Goal: Task Accomplishment & Management: Use online tool/utility

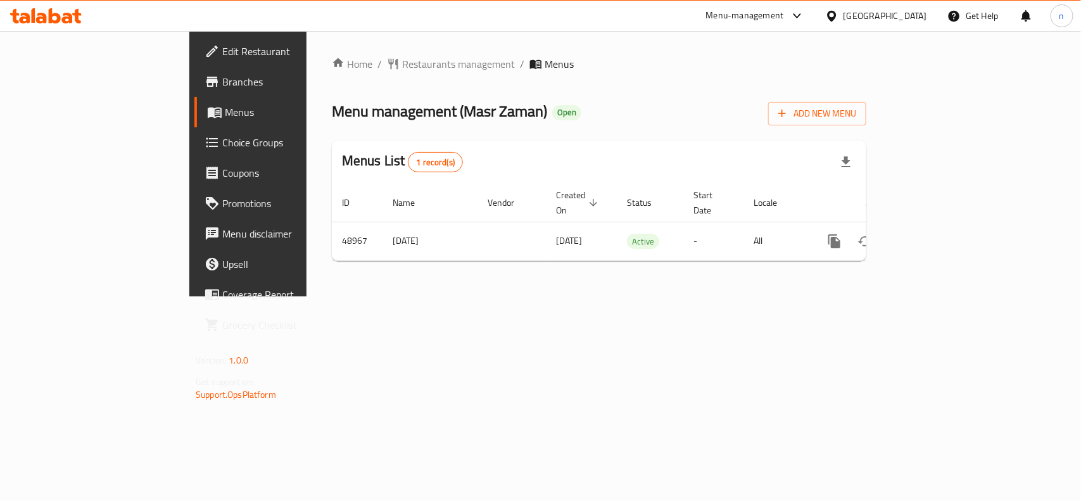
click at [222, 44] on span "Edit Restaurant" at bounding box center [290, 51] width 137 height 15
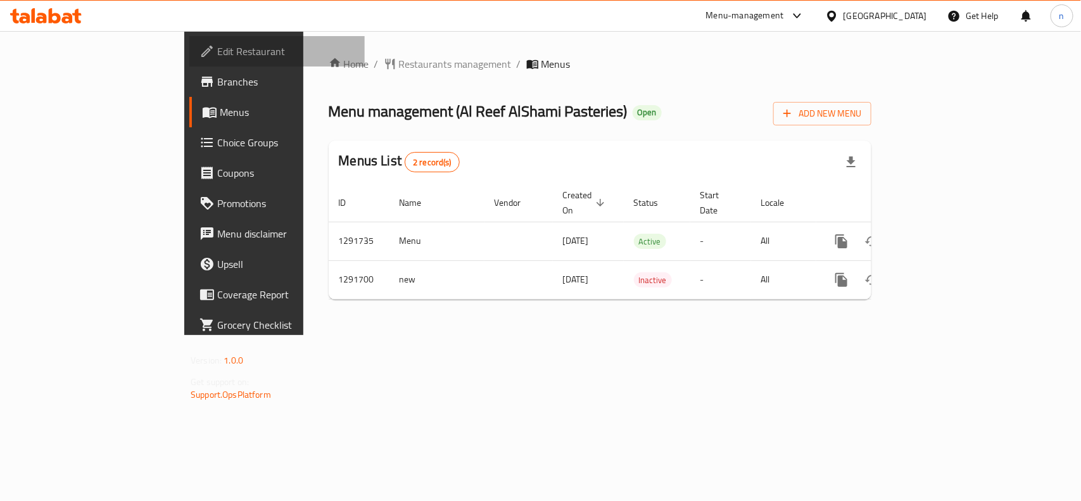
click at [217, 54] on span "Edit Restaurant" at bounding box center [285, 51] width 137 height 15
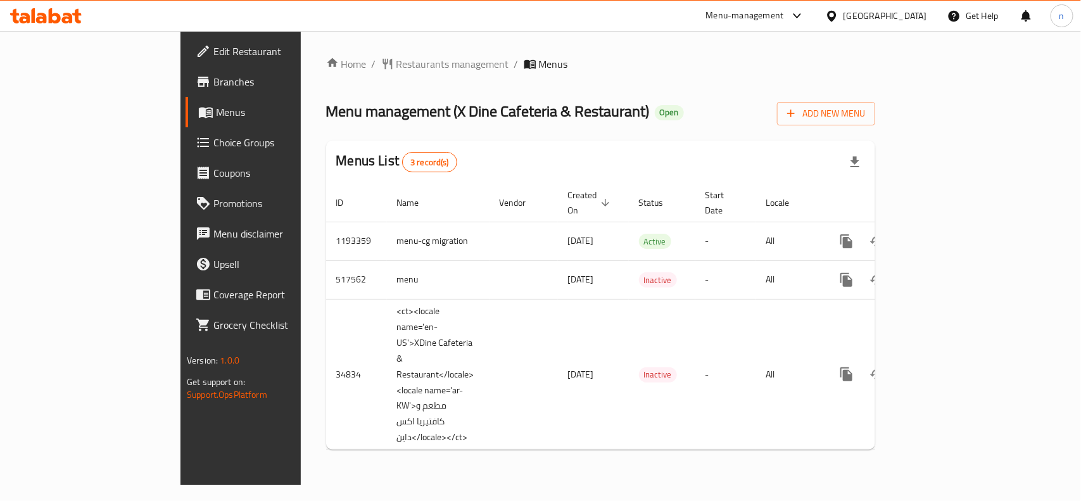
click at [213, 56] on span "Edit Restaurant" at bounding box center [281, 51] width 137 height 15
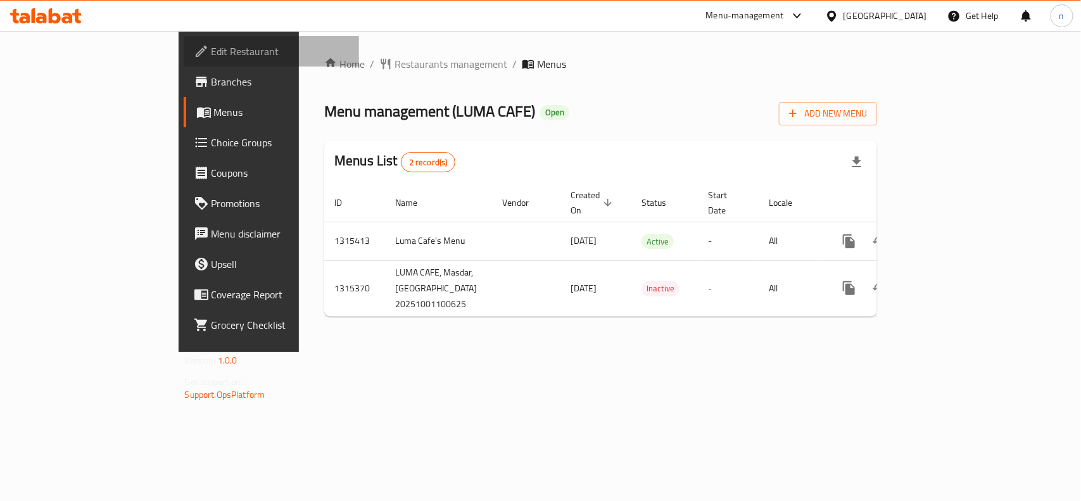
click at [212, 49] on span "Edit Restaurant" at bounding box center [280, 51] width 137 height 15
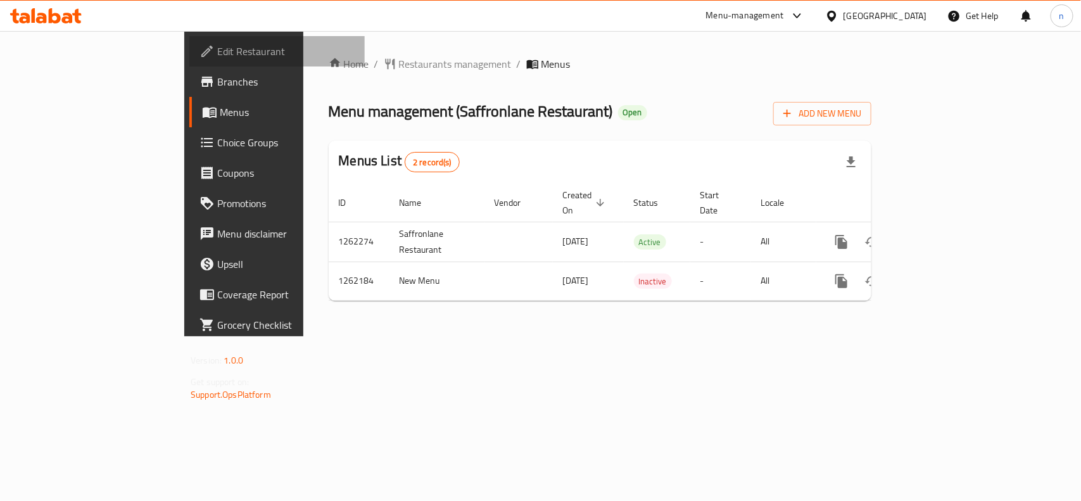
click at [217, 52] on span "Edit Restaurant" at bounding box center [285, 51] width 137 height 15
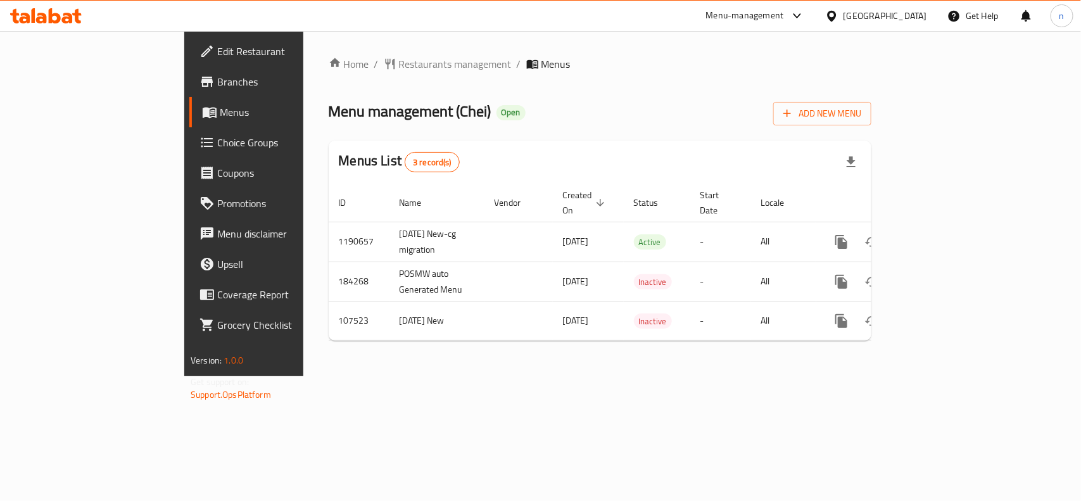
drag, startPoint x: 55, startPoint y: 49, endPoint x: 91, endPoint y: 49, distance: 35.5
click at [217, 49] on span "Edit Restaurant" at bounding box center [285, 51] width 137 height 15
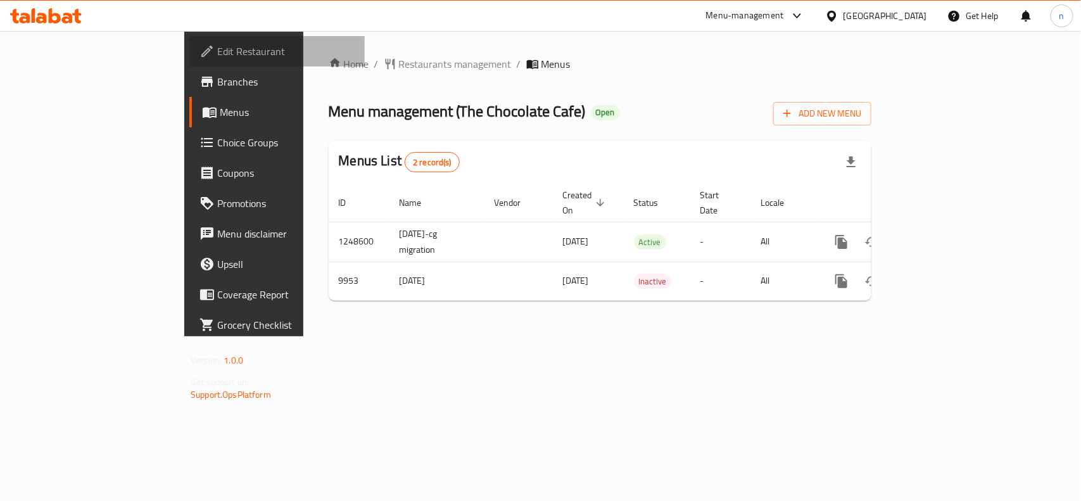
click at [217, 51] on span "Edit Restaurant" at bounding box center [285, 51] width 137 height 15
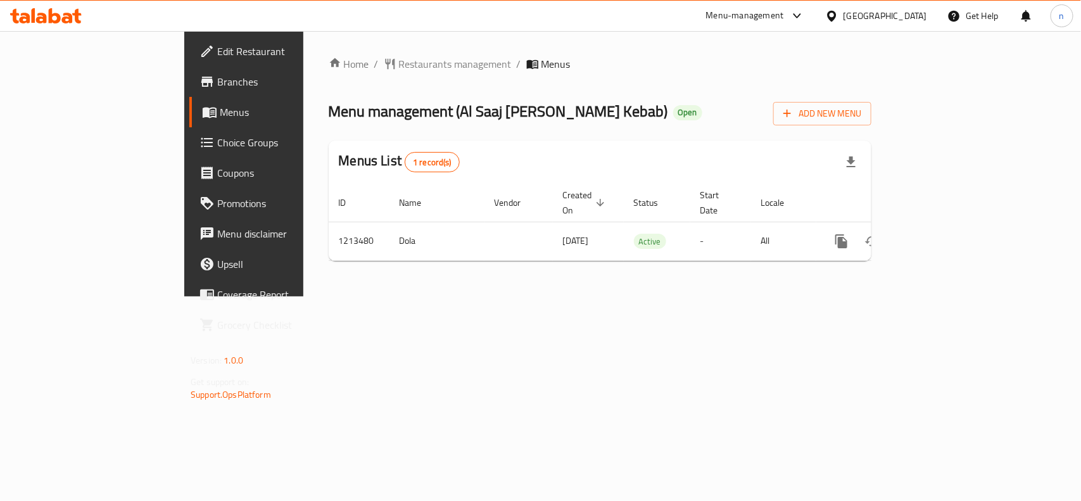
click at [217, 49] on span "Edit Restaurant" at bounding box center [285, 51] width 137 height 15
click at [217, 46] on span "Edit Restaurant" at bounding box center [285, 51] width 137 height 15
click at [217, 54] on span "Edit Restaurant" at bounding box center [285, 51] width 137 height 15
